Goal: Find specific page/section: Find specific page/section

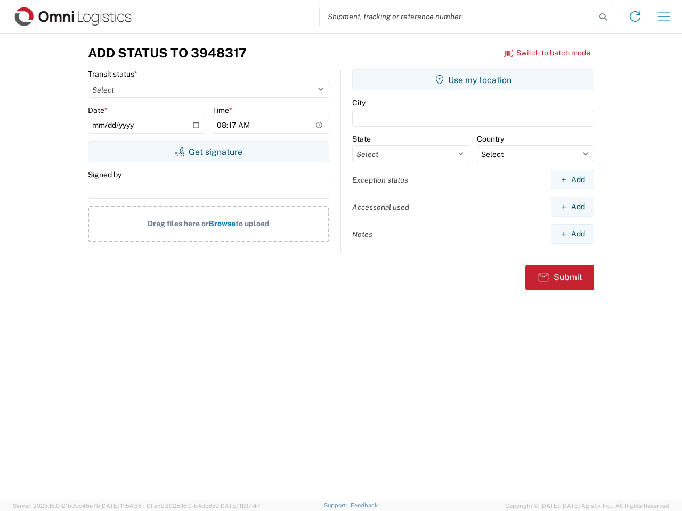
click at [457, 17] on input "search" at bounding box center [458, 16] width 276 height 20
click at [603, 17] on icon at bounding box center [602, 17] width 15 height 15
click at [635, 17] on icon at bounding box center [634, 16] width 17 height 17
click at [664, 17] on icon "button" at bounding box center [664, 16] width 12 height 8
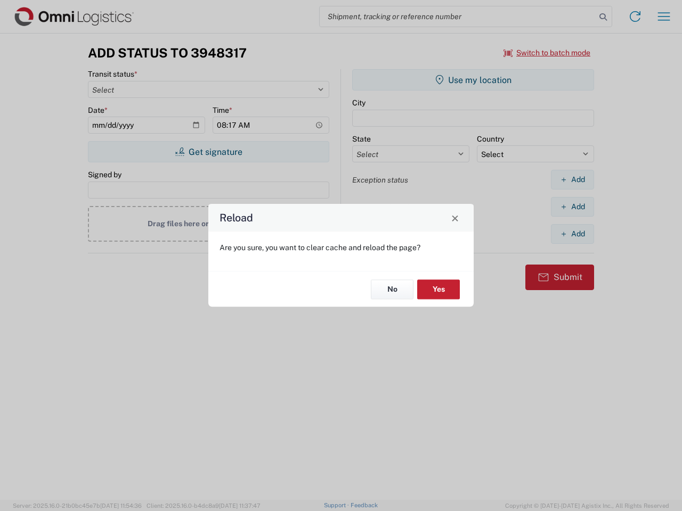
click at [208, 152] on div "Reload Are you sure, you want to clear cache and reload the page? No Yes" at bounding box center [341, 255] width 682 height 511
click at [473, 80] on div "Reload Are you sure, you want to clear cache and reload the page? No Yes" at bounding box center [341, 255] width 682 height 511
click at [572, 179] on div "Reload Are you sure, you want to clear cache and reload the page? No Yes" at bounding box center [341, 255] width 682 height 511
click at [572, 207] on div "Reload Are you sure, you want to clear cache and reload the page? No Yes" at bounding box center [341, 255] width 682 height 511
click at [572, 234] on div "Reload Are you sure, you want to clear cache and reload the page? No Yes" at bounding box center [341, 255] width 682 height 511
